Goal: Task Accomplishment & Management: Manage account settings

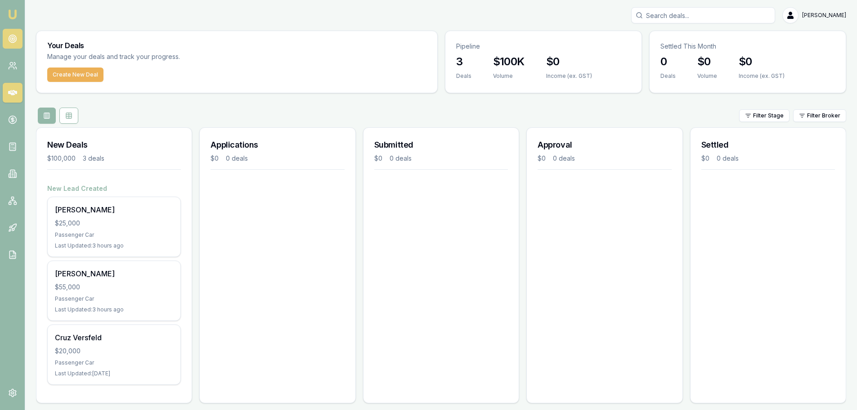
click at [12, 34] on link at bounding box center [13, 39] width 20 height 20
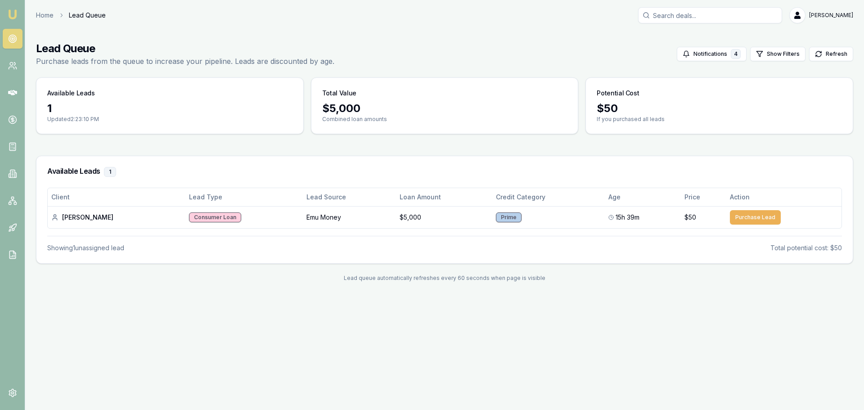
click at [44, 9] on div "Home Lead Queue [PERSON_NAME]" at bounding box center [444, 15] width 817 height 16
click at [45, 18] on link "Home" at bounding box center [45, 15] width 18 height 9
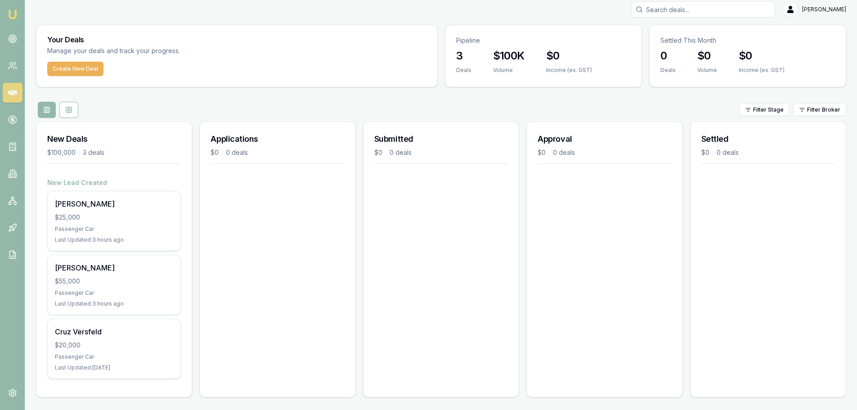
scroll to position [8, 0]
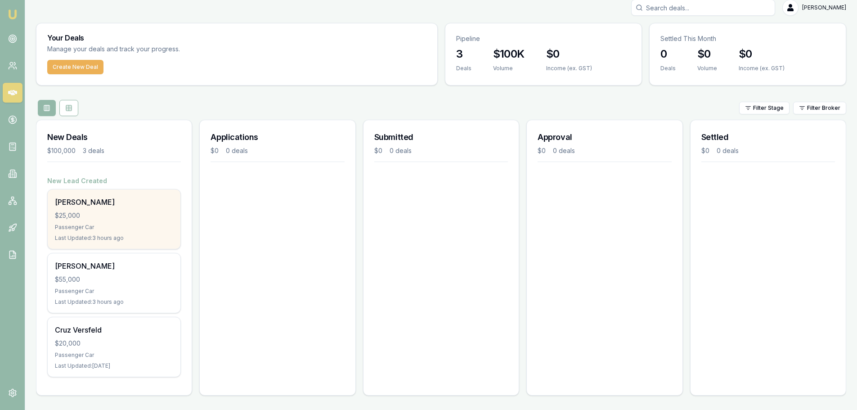
click at [93, 204] on div "[PERSON_NAME]" at bounding box center [114, 202] width 118 height 11
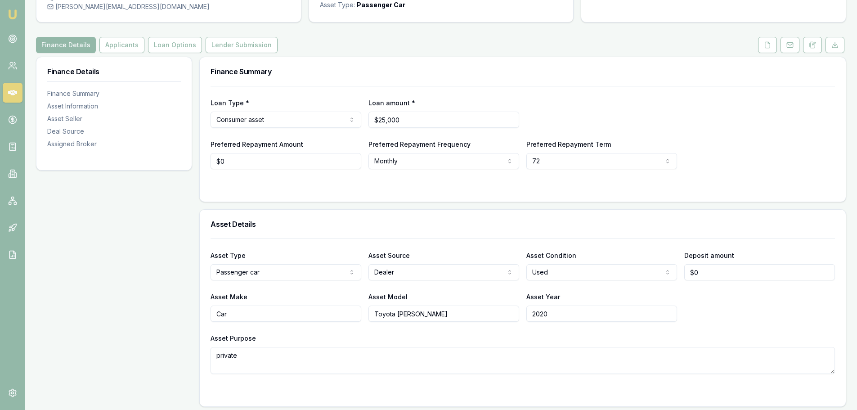
scroll to position [90, 0]
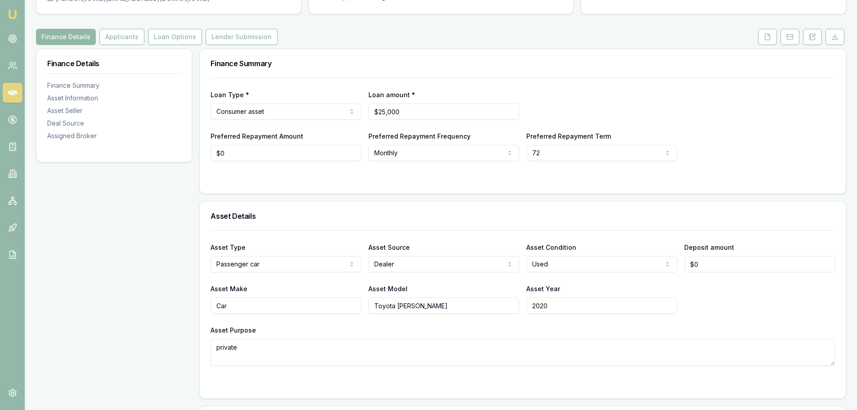
drag, startPoint x: 257, startPoint y: 285, endPoint x: 147, endPoint y: 265, distance: 112.2
click at [221, 280] on div "Asset Type Passenger car Passenger car Electric vehicle Light commercial Carava…" at bounding box center [523, 297] width 625 height 135
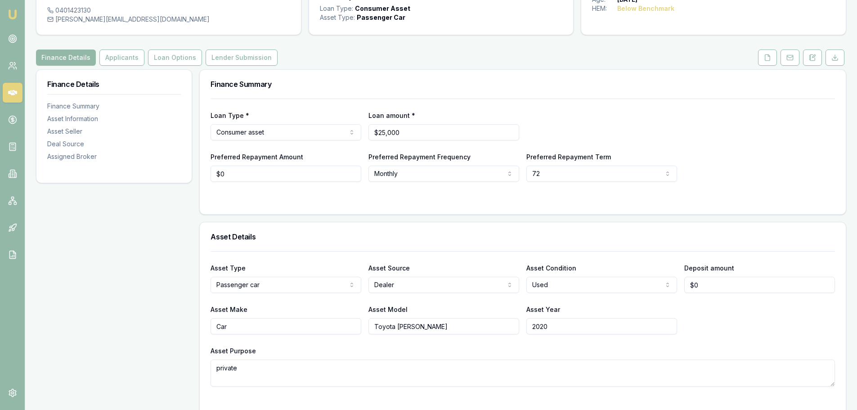
scroll to position [0, 0]
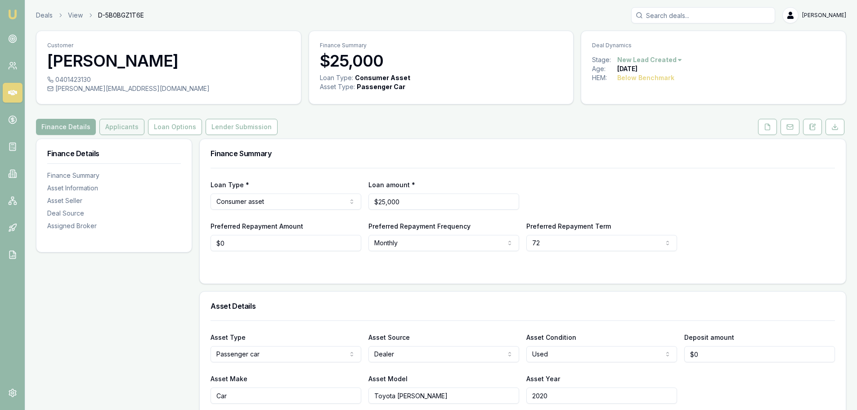
click at [115, 126] on button "Applicants" at bounding box center [121, 127] width 45 height 16
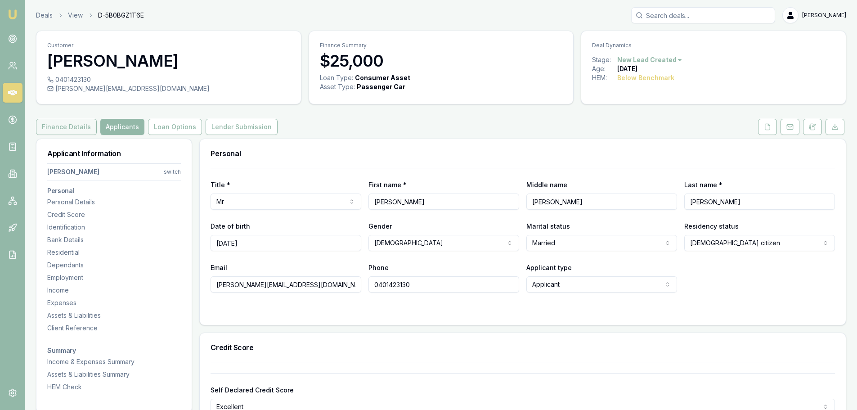
click at [74, 130] on button "Finance Details" at bounding box center [66, 127] width 61 height 16
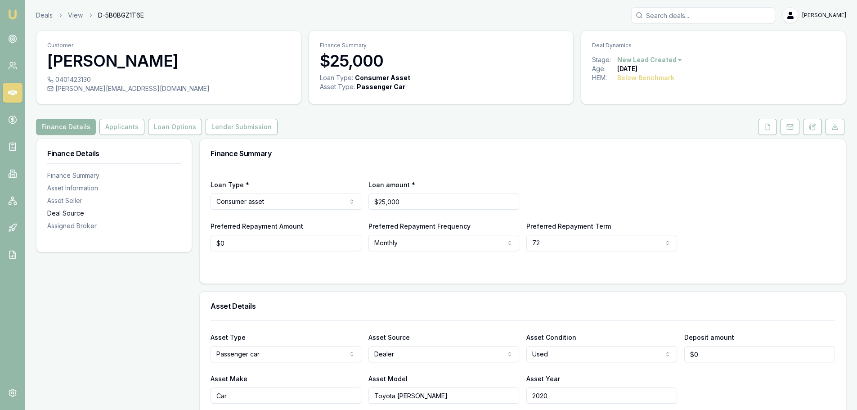
click at [68, 214] on div "Deal Source" at bounding box center [114, 213] width 134 height 9
click at [775, 129] on button at bounding box center [767, 127] width 19 height 16
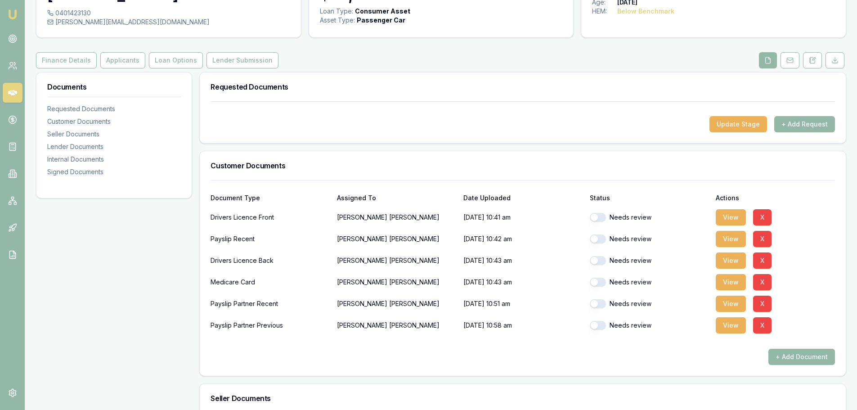
scroll to position [135, 0]
